Goal: Navigation & Orientation: Go to known website

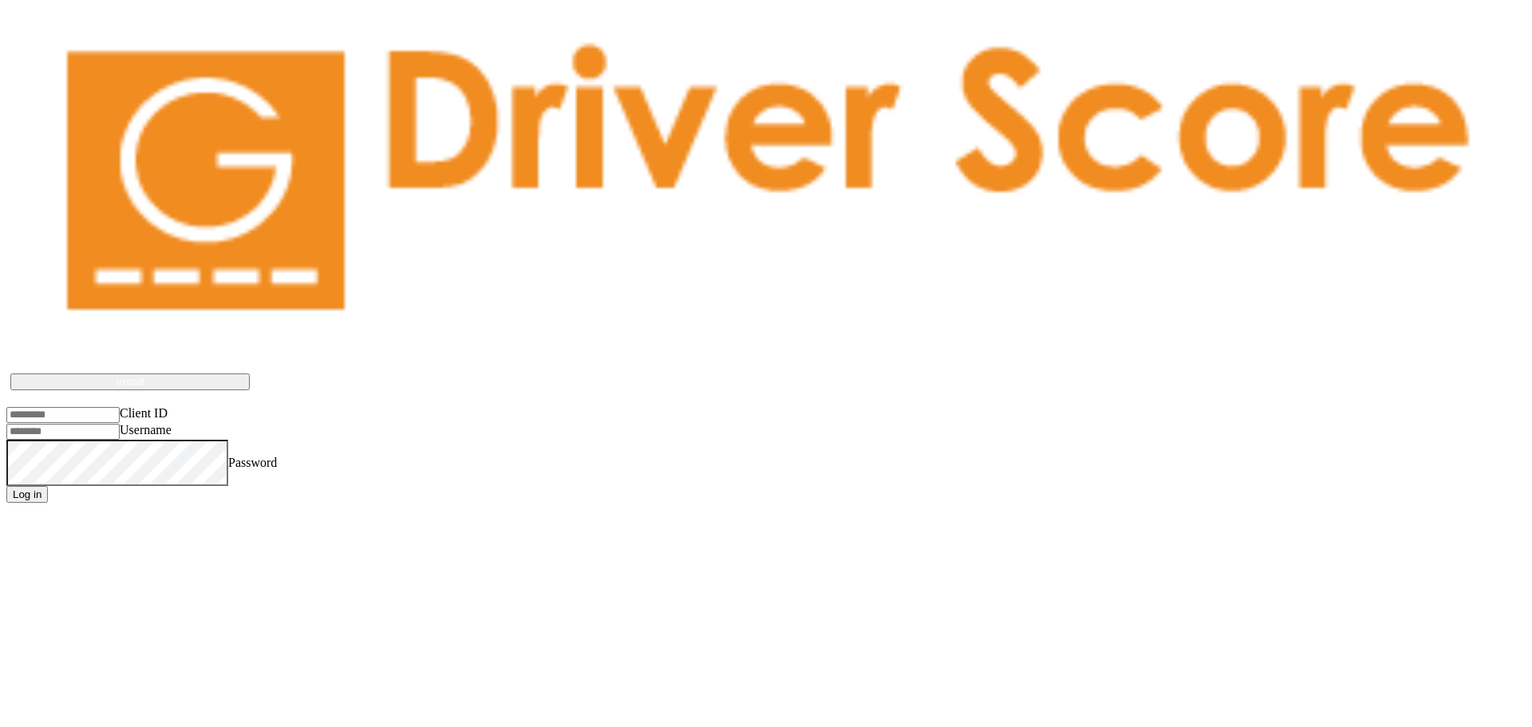
click at [120, 407] on input "Client ID" at bounding box center [62, 415] width 113 height 16
click at [73, 424] on input "Username" at bounding box center [62, 432] width 113 height 16
click at [6, 503] on vdb-hmqxcmwibeqo at bounding box center [6, 503] width 0 height 0
click at [6, 503] on ydi-edivnzkzgedm at bounding box center [6, 503] width 0 height 0
click at [6, 503] on vam-uwxflzpacqnc at bounding box center [6, 503] width 0 height 0
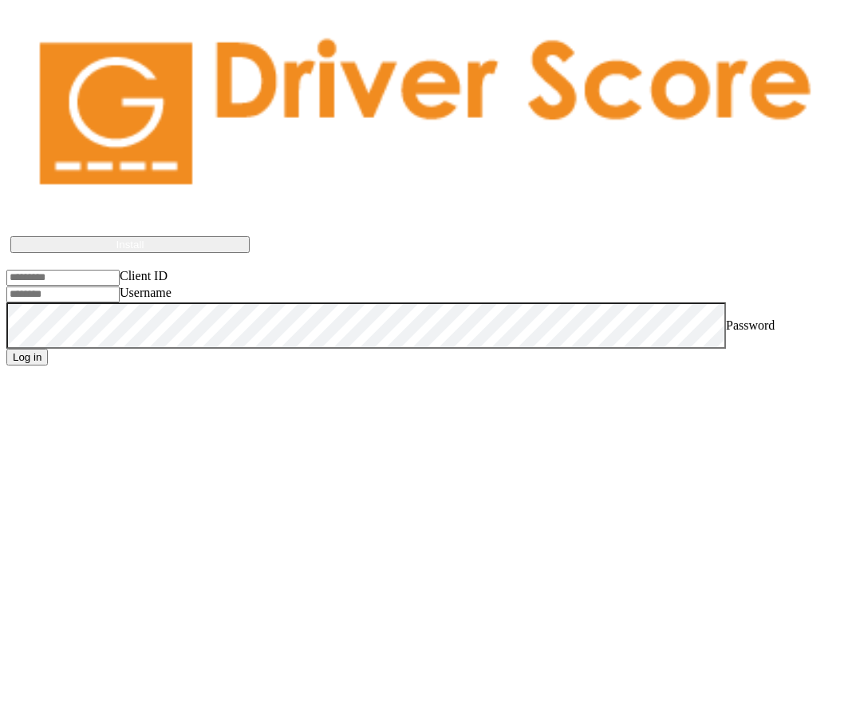
click at [423, 372] on html "Driver Score works best if installed on the device Install Client ID Username P…" at bounding box center [424, 186] width 848 height 372
